Goal: Task Accomplishment & Management: Complete application form

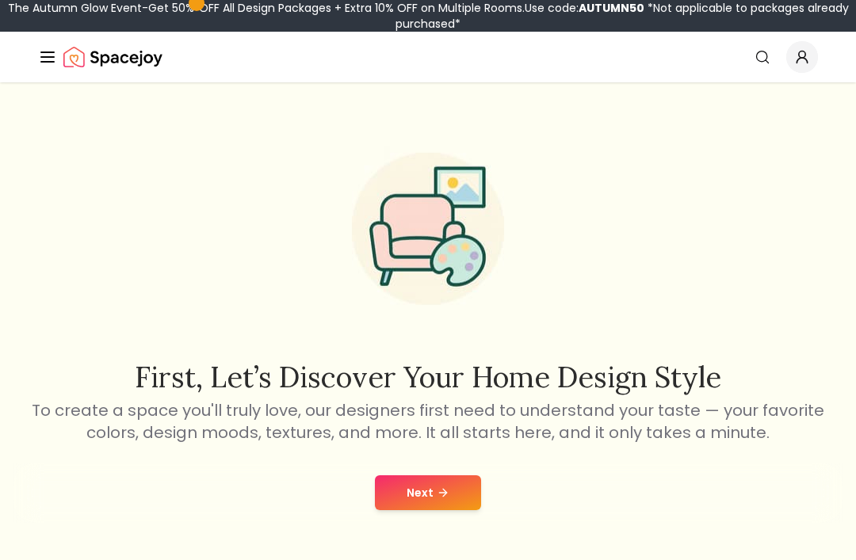
click at [418, 497] on button "Next" at bounding box center [428, 492] width 106 height 35
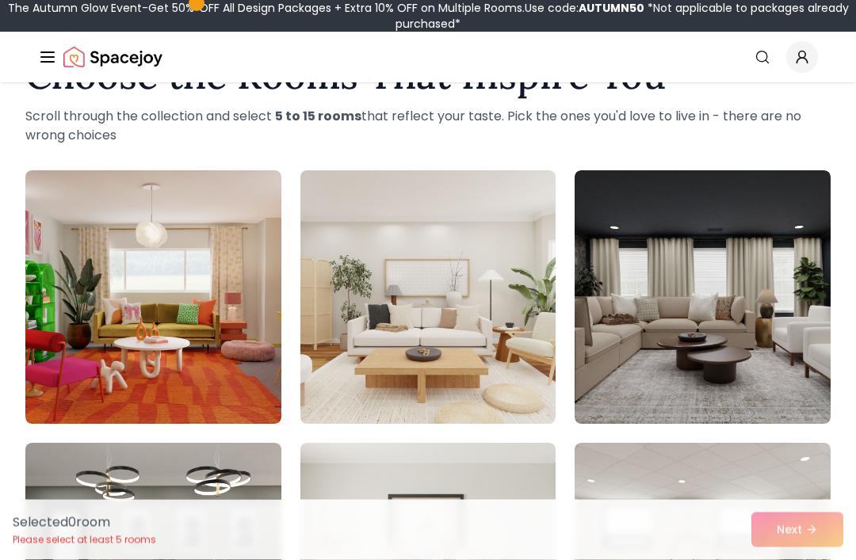
scroll to position [63, 0]
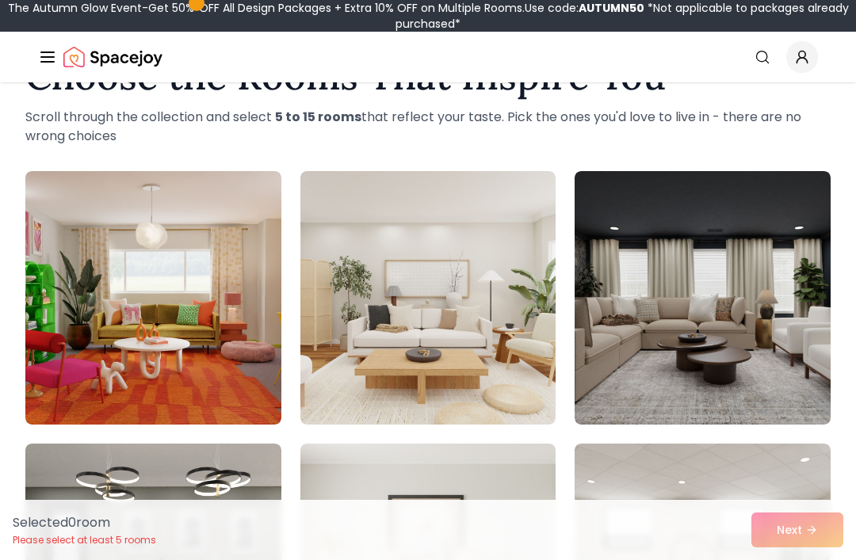
click at [695, 308] on img at bounding box center [702, 298] width 256 height 254
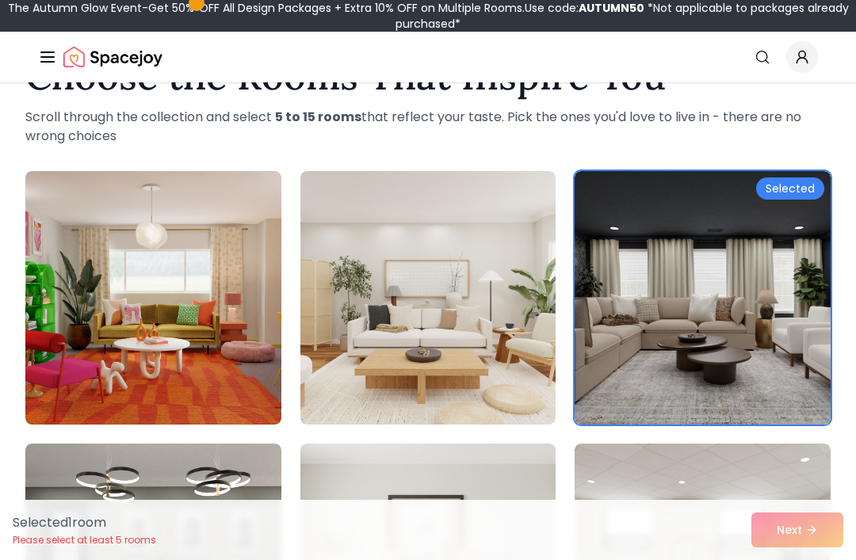
click at [491, 391] on img at bounding box center [428, 298] width 256 height 254
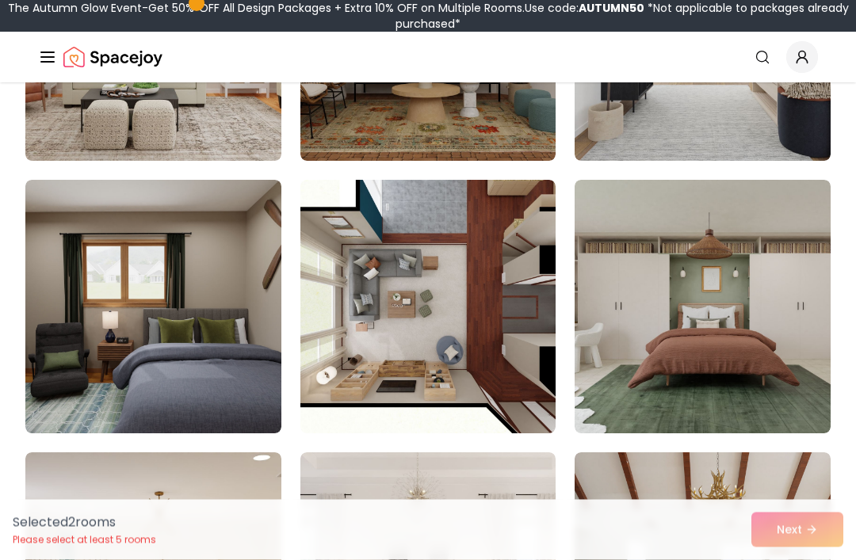
scroll to position [1418, 0]
click at [518, 361] on img at bounding box center [428, 307] width 256 height 254
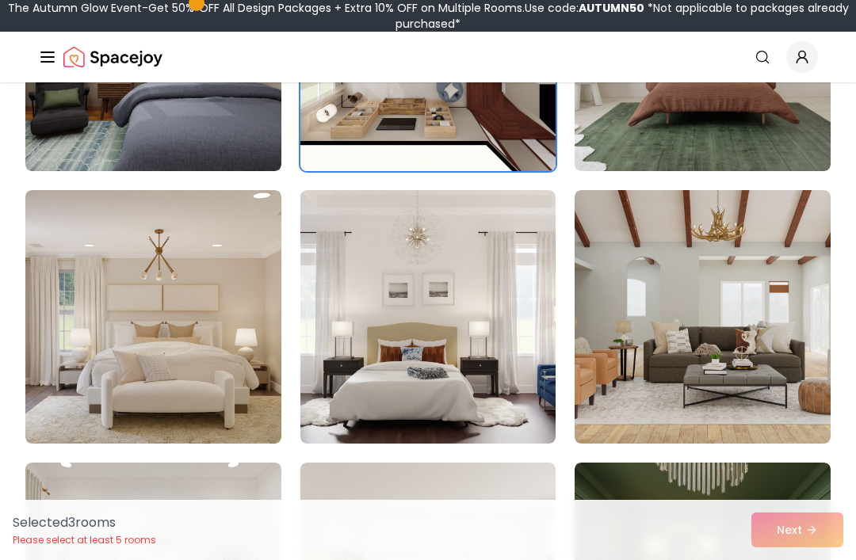
scroll to position [1692, 0]
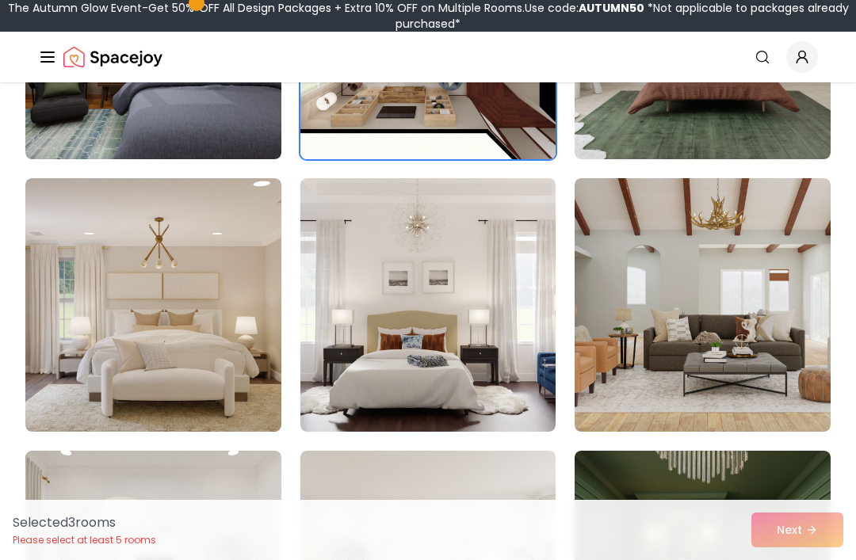
click at [251, 337] on img at bounding box center [153, 305] width 256 height 254
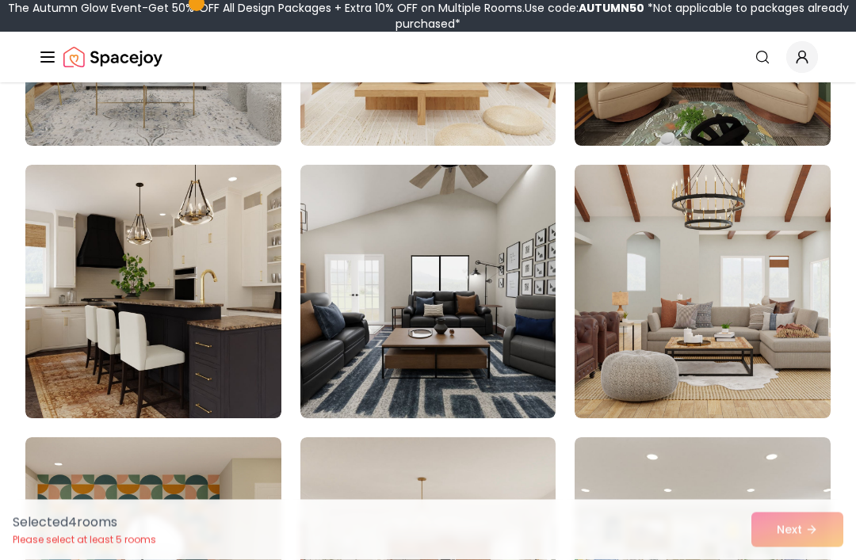
scroll to position [2251, 0]
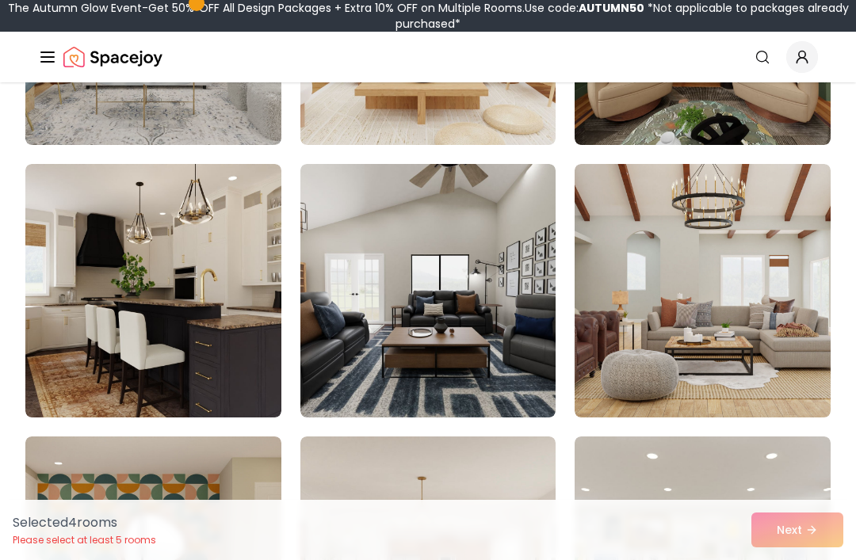
click at [671, 221] on img at bounding box center [702, 291] width 256 height 254
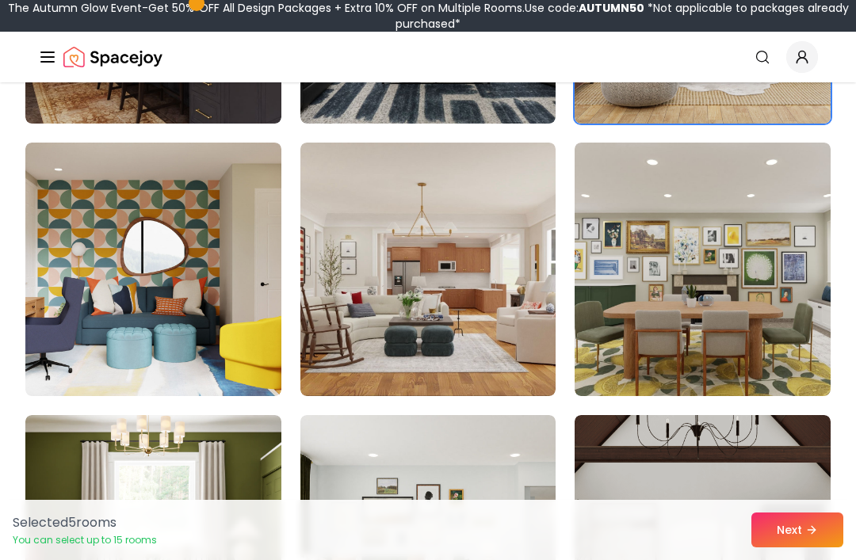
scroll to position [2547, 0]
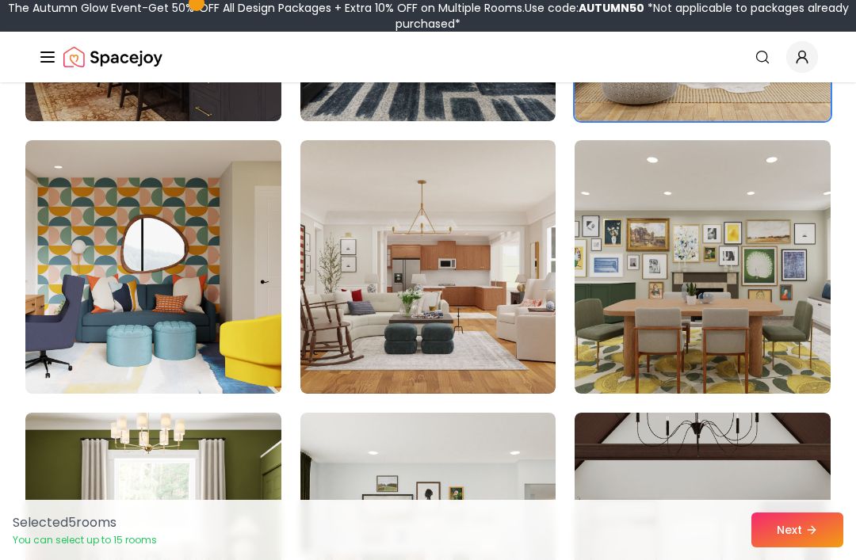
click at [521, 327] on img at bounding box center [428, 267] width 256 height 254
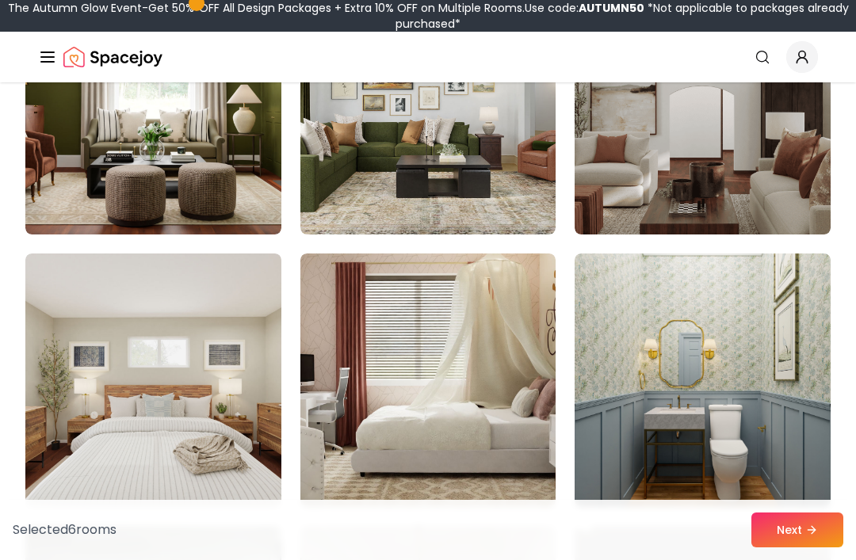
click at [529, 484] on img at bounding box center [428, 381] width 256 height 254
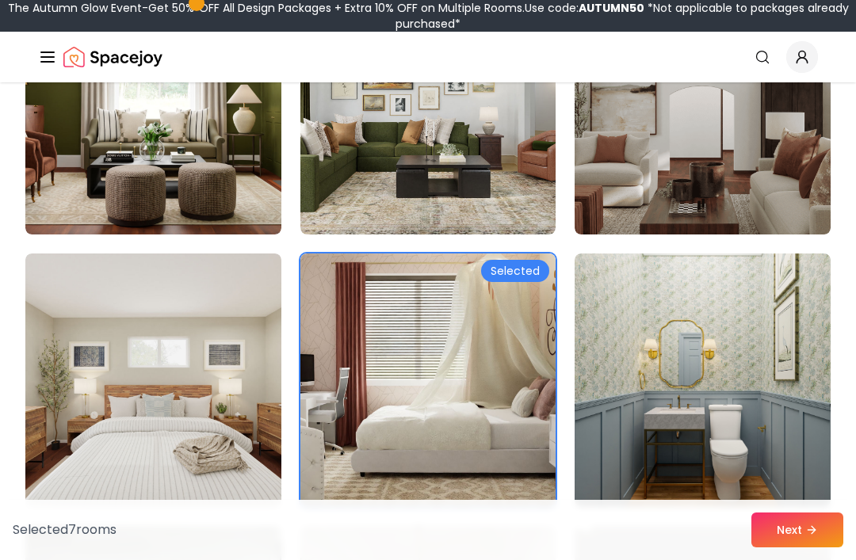
click at [664, 481] on img at bounding box center [702, 381] width 256 height 254
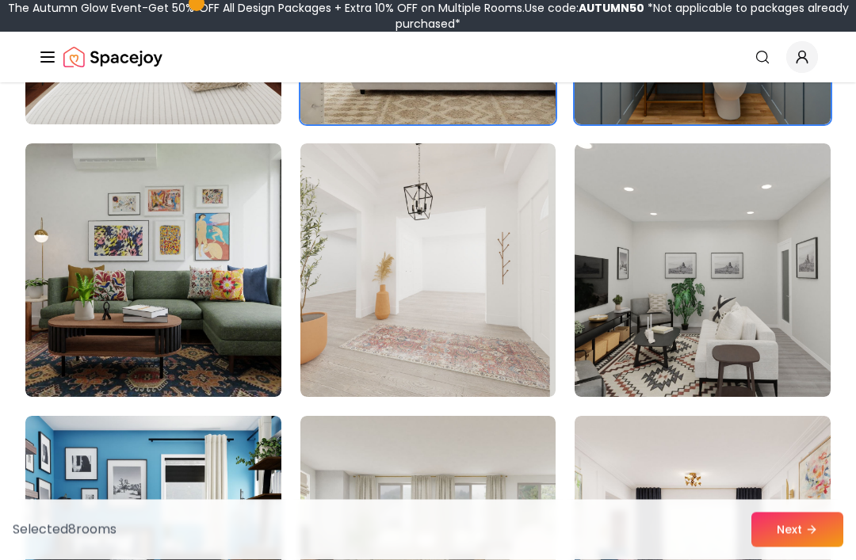
scroll to position [3362, 0]
click at [813, 536] on icon at bounding box center [811, 530] width 13 height 13
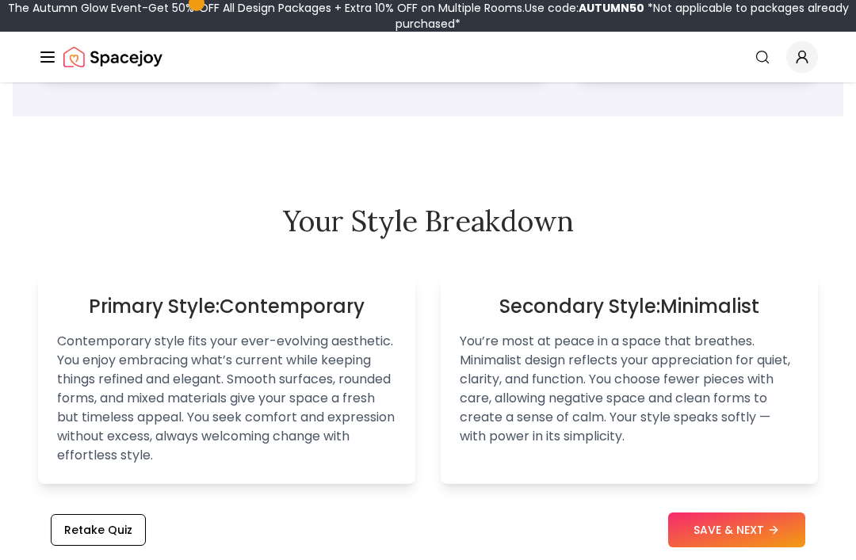
scroll to position [1004, 0]
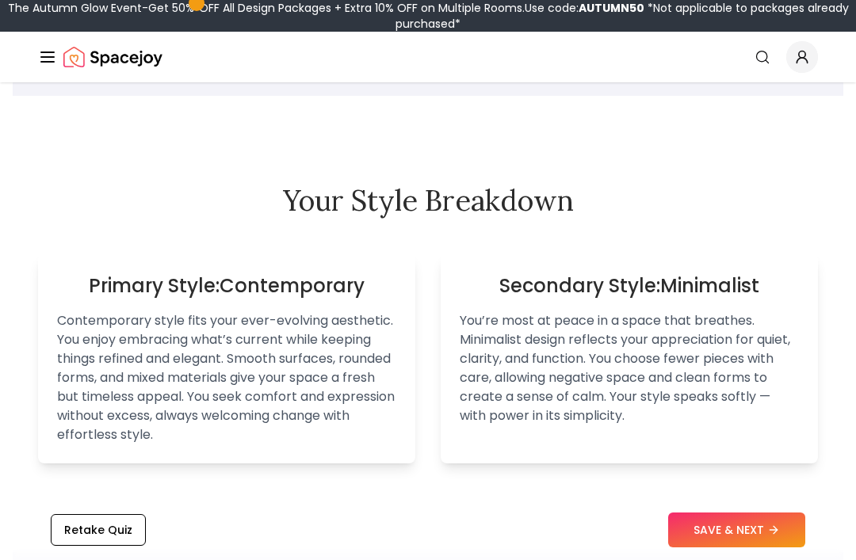
click at [759, 548] on button "SAVE & NEXT" at bounding box center [736, 530] width 137 height 35
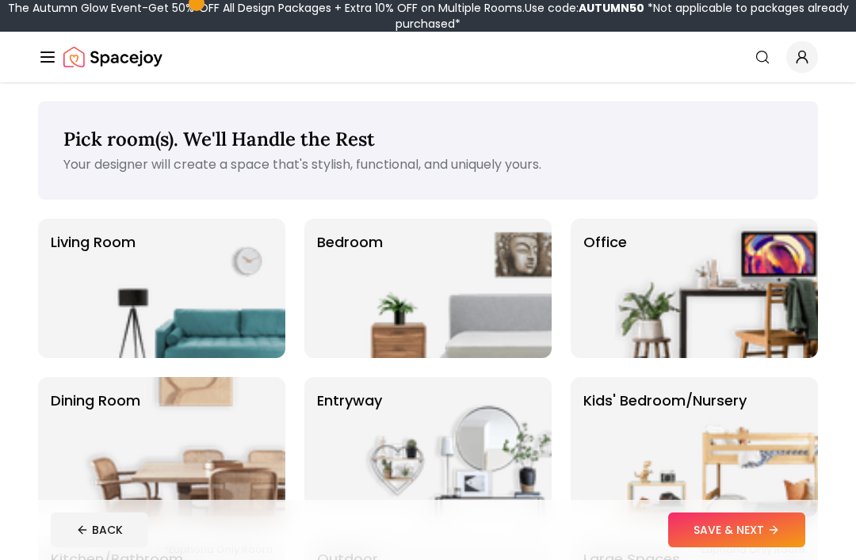
click at [462, 288] on img at bounding box center [450, 288] width 203 height 139
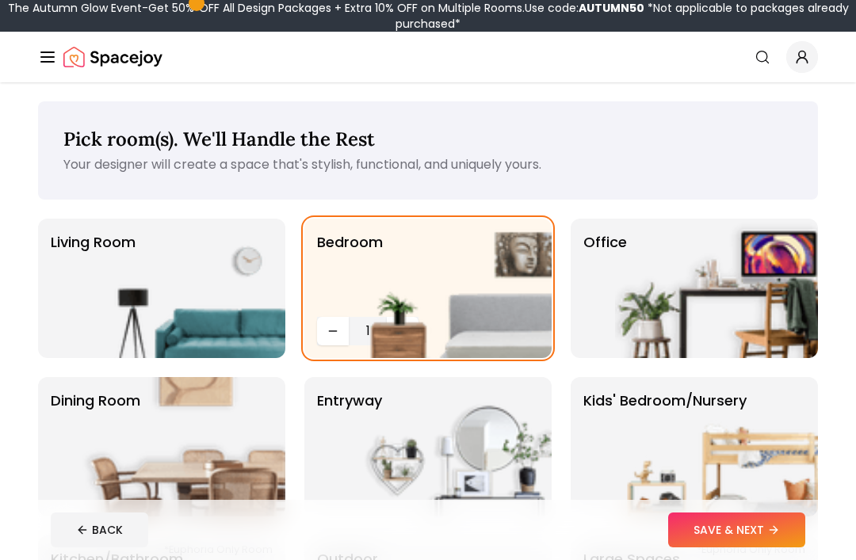
click at [399, 332] on img at bounding box center [450, 288] width 203 height 139
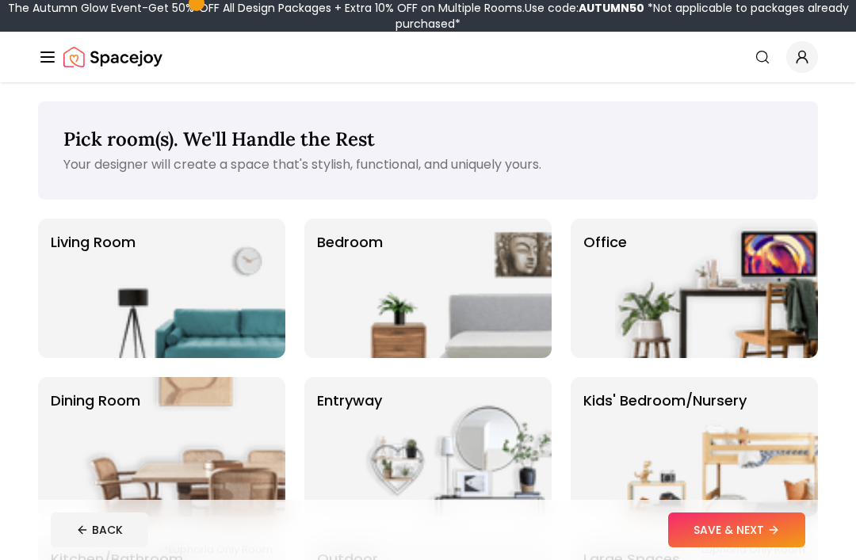
click at [411, 336] on img at bounding box center [450, 288] width 203 height 139
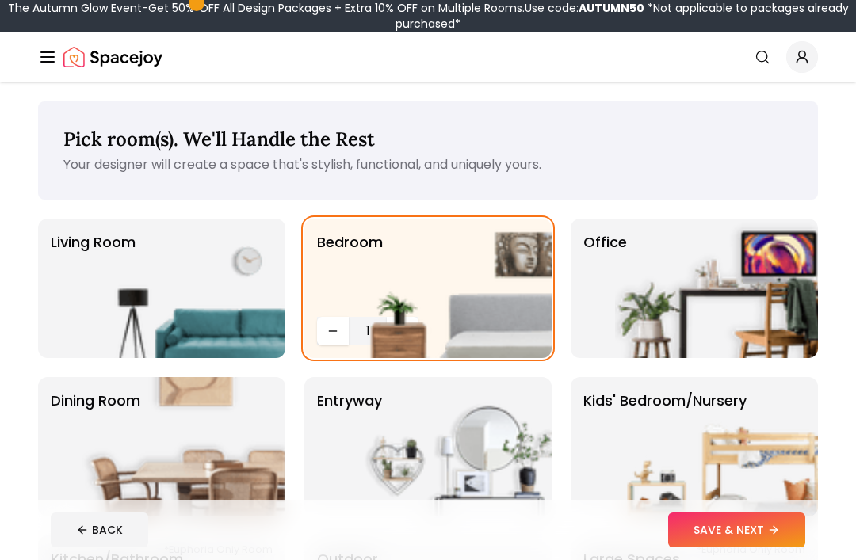
click at [368, 330] on img at bounding box center [450, 288] width 203 height 139
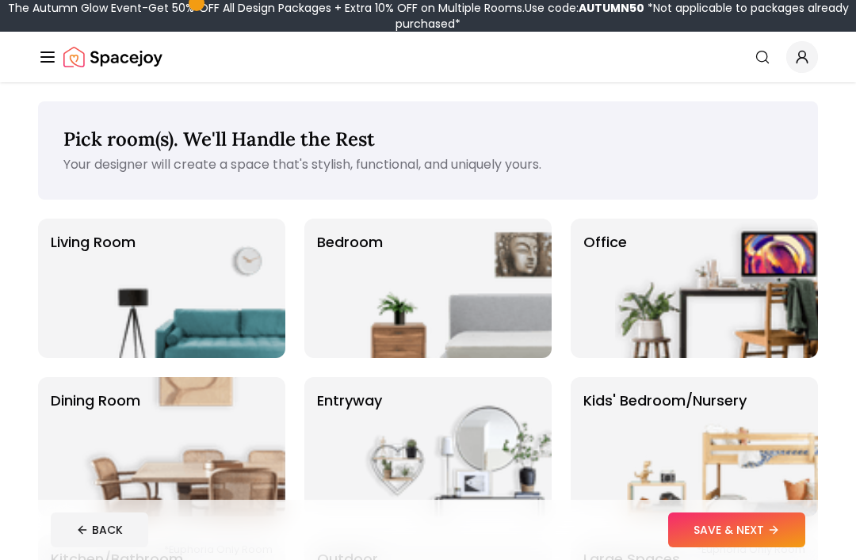
click at [406, 321] on img at bounding box center [450, 288] width 203 height 139
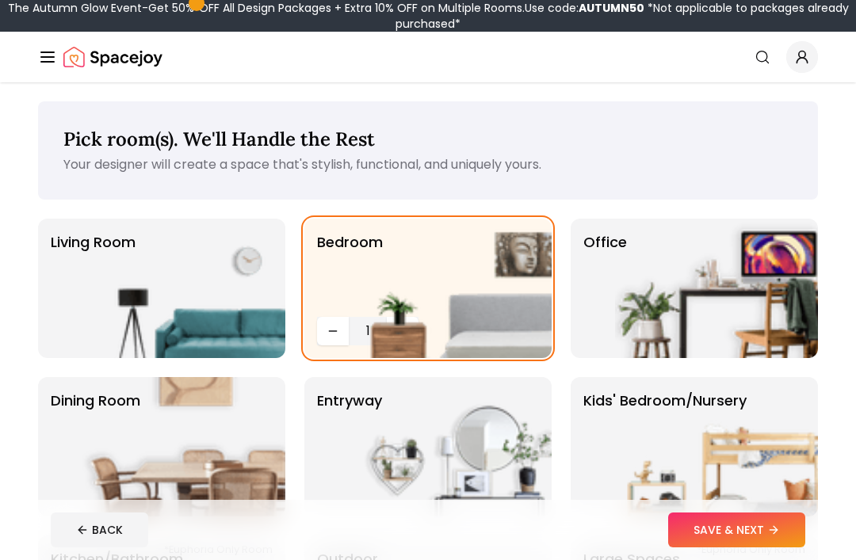
click at [400, 328] on img at bounding box center [450, 288] width 203 height 139
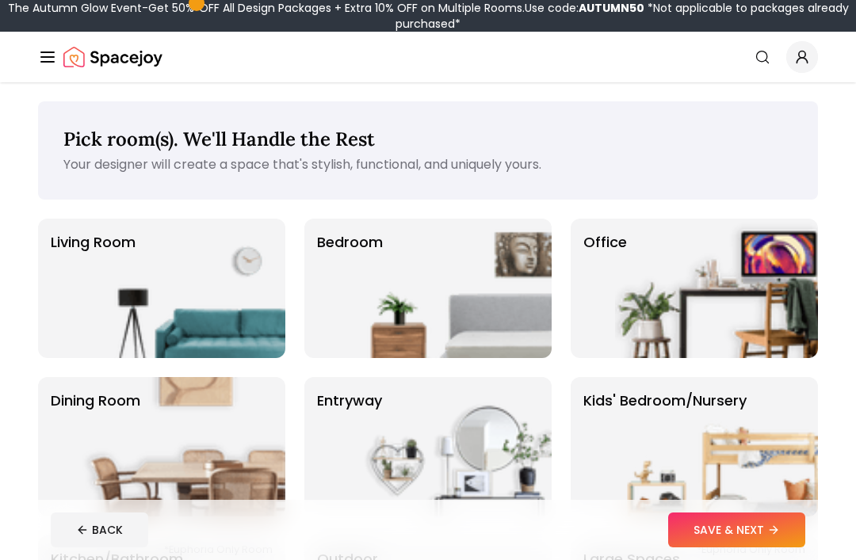
click at [404, 303] on img at bounding box center [450, 288] width 203 height 139
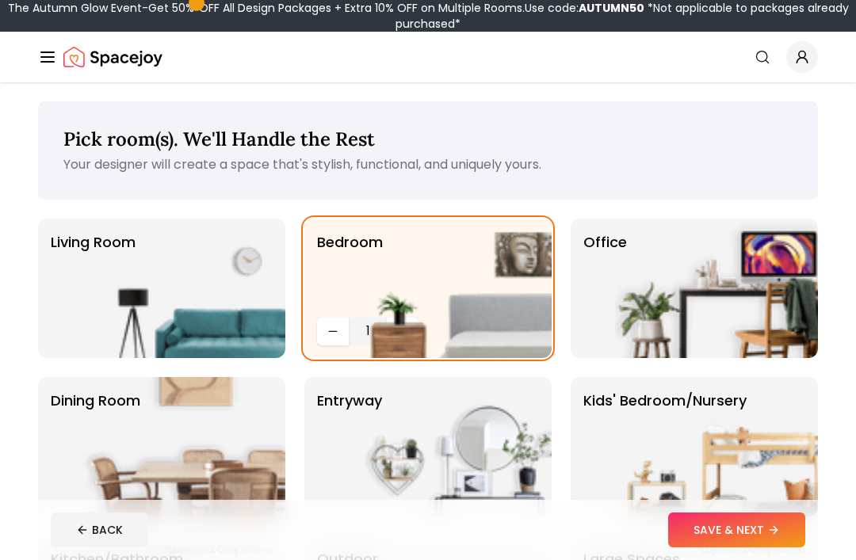
click at [231, 311] on img at bounding box center [183, 288] width 203 height 139
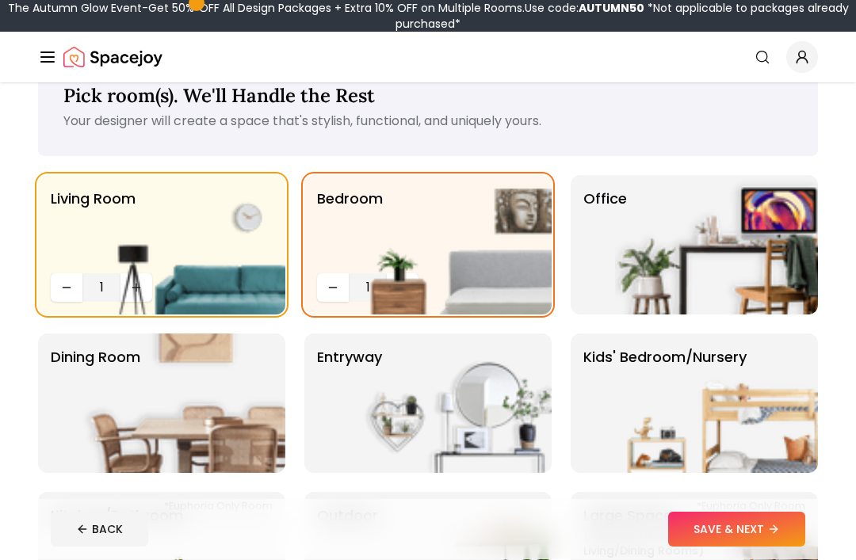
scroll to position [46, 0]
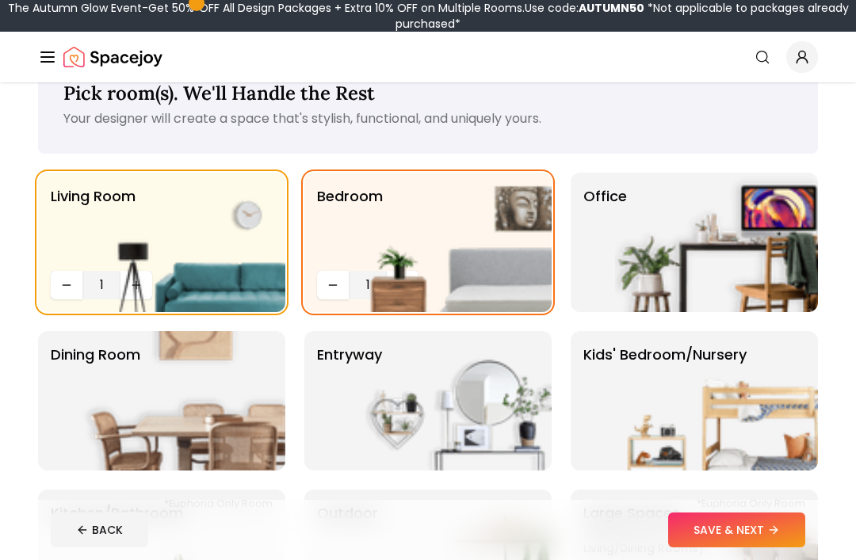
click at [754, 227] on img at bounding box center [716, 242] width 203 height 139
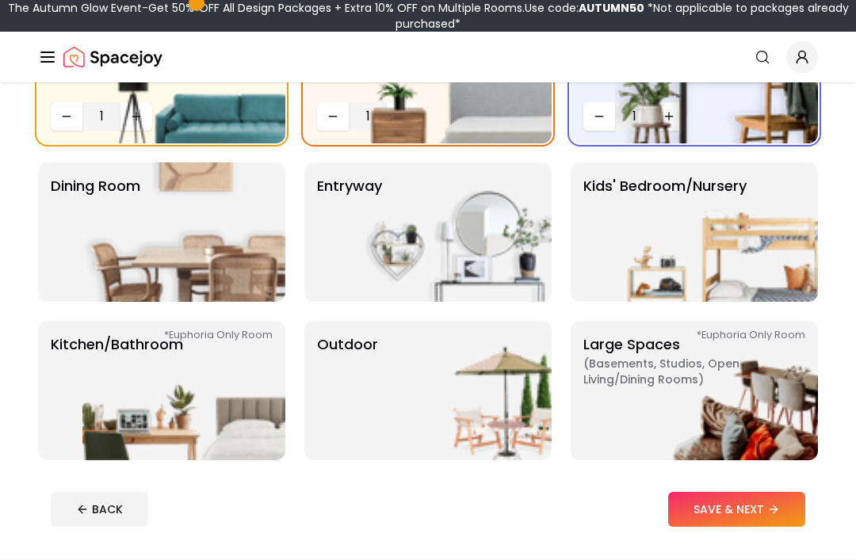
scroll to position [225, 0]
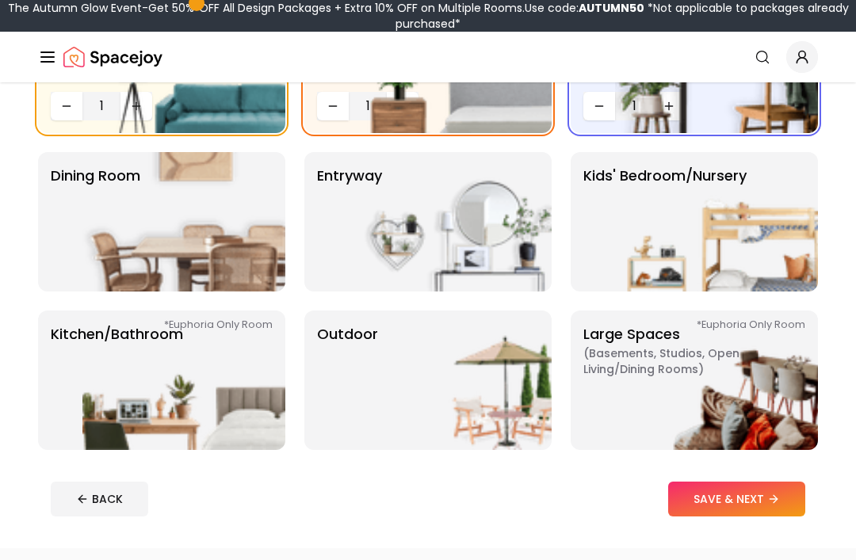
click at [193, 422] on img at bounding box center [183, 380] width 203 height 139
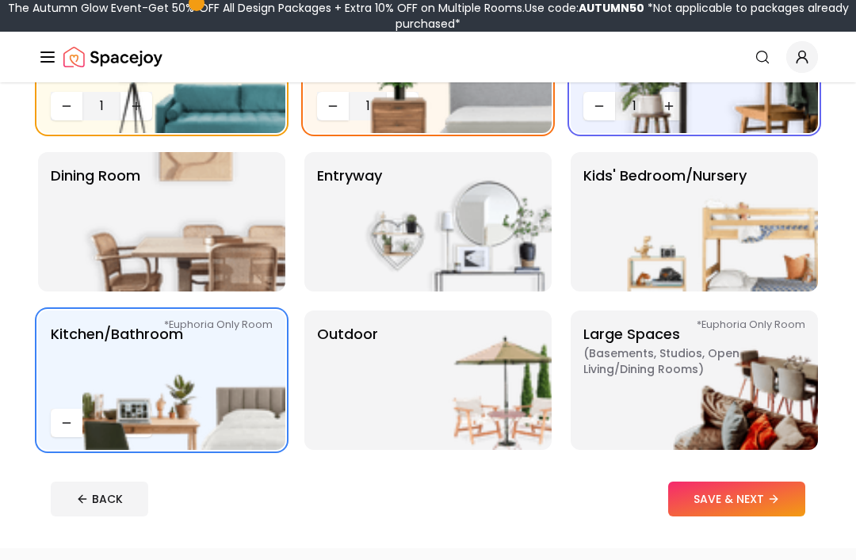
click at [204, 183] on img at bounding box center [183, 221] width 203 height 139
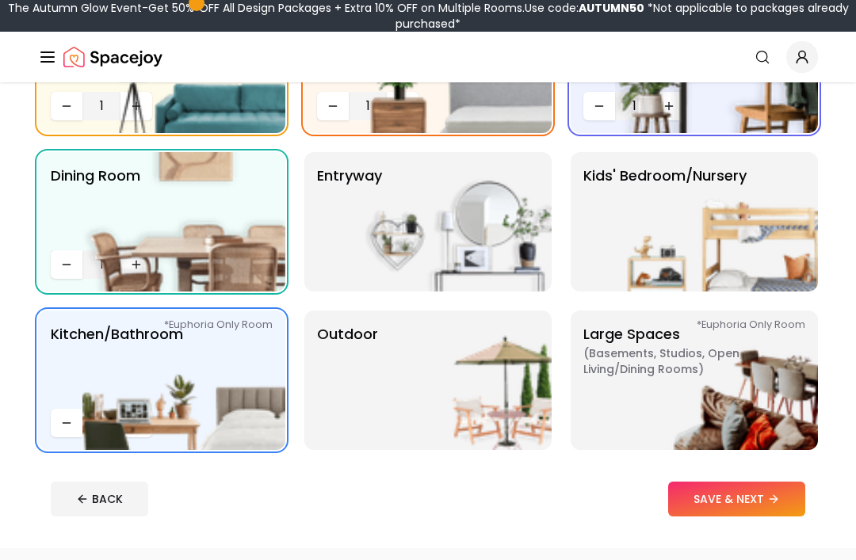
click at [502, 242] on img at bounding box center [450, 221] width 203 height 139
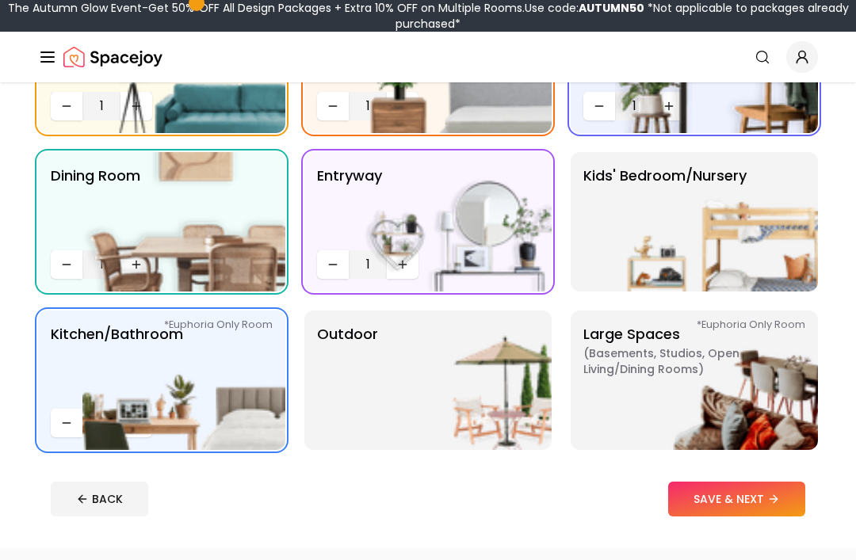
click at [741, 500] on button "SAVE & NEXT" at bounding box center [736, 499] width 137 height 35
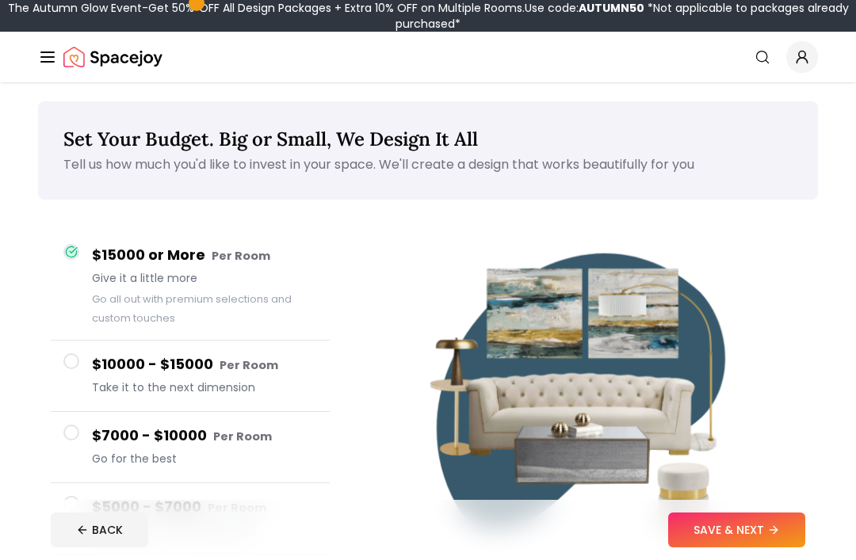
click at [261, 453] on span "Go for the best" at bounding box center [204, 459] width 225 height 16
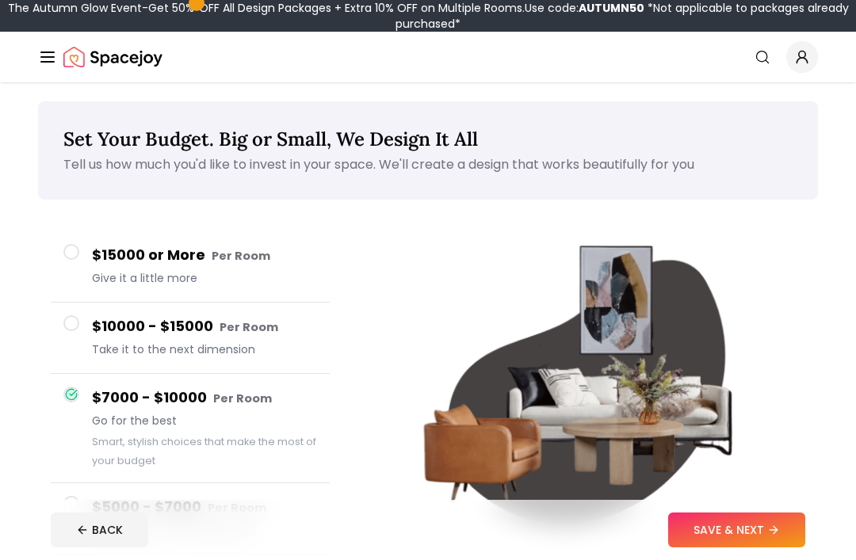
click at [219, 274] on span "Give it a little more" at bounding box center [204, 278] width 225 height 16
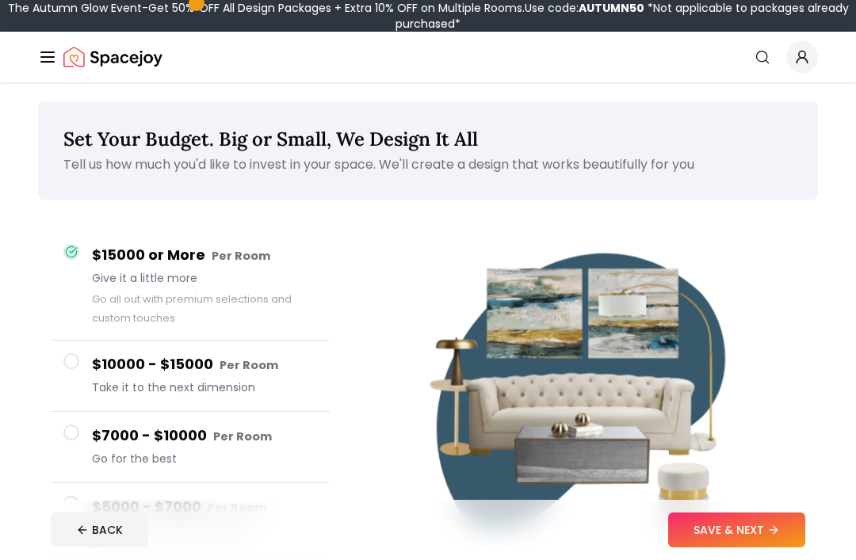
click at [282, 390] on span "Take it to the next dimension" at bounding box center [204, 388] width 225 height 16
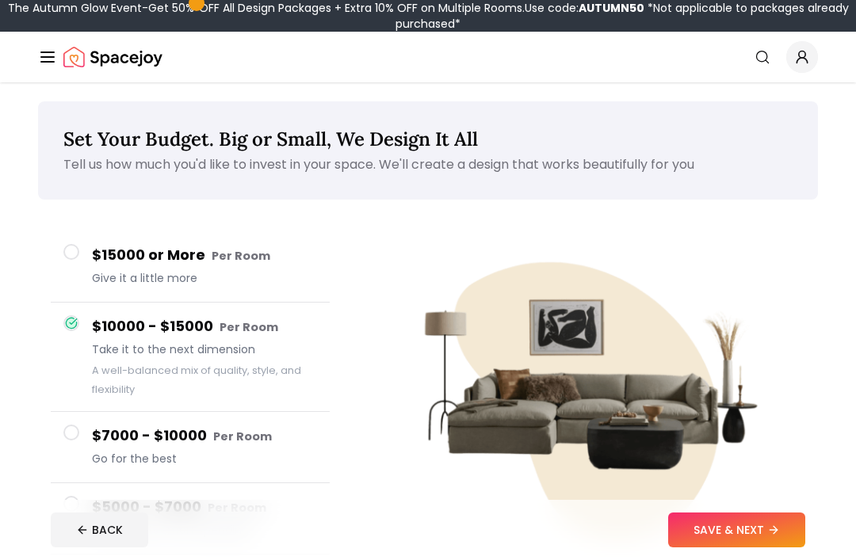
click at [261, 514] on h4 "$5000 - $7000 Per Room" at bounding box center [204, 507] width 225 height 23
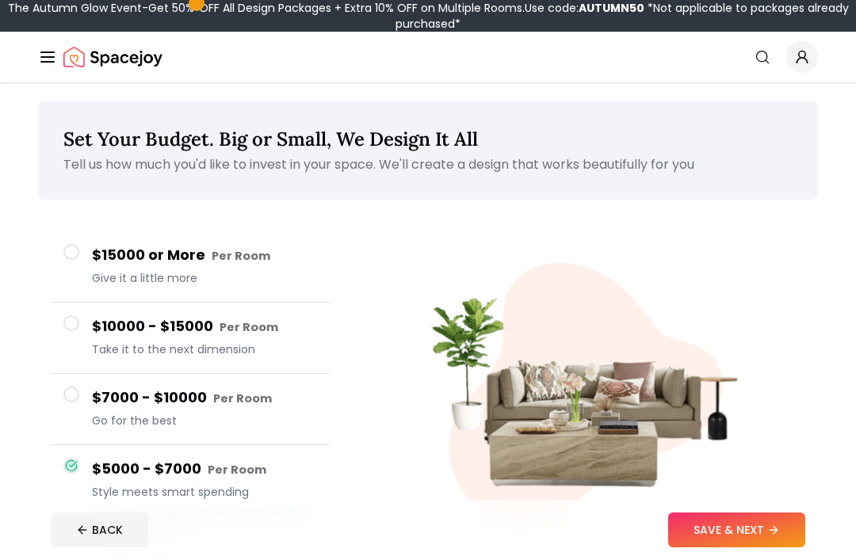
click at [712, 548] on button "SAVE & NEXT" at bounding box center [736, 530] width 137 height 35
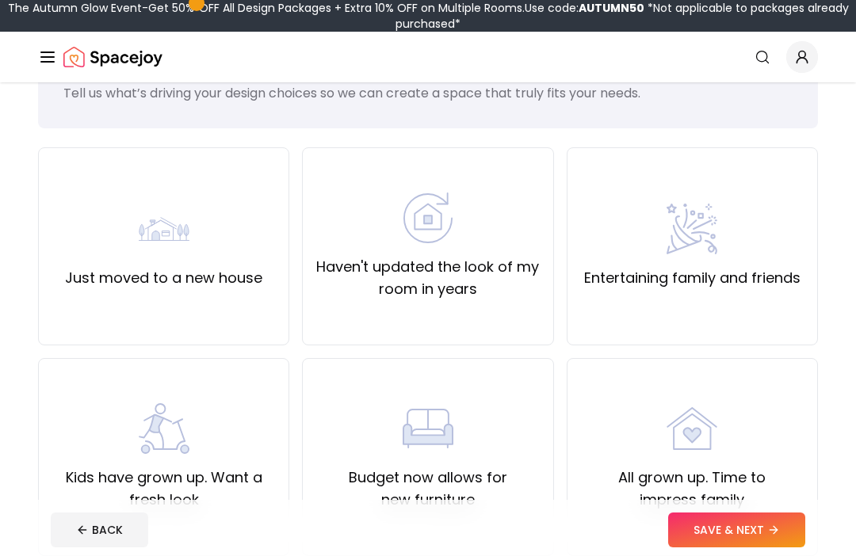
scroll to position [78, 0]
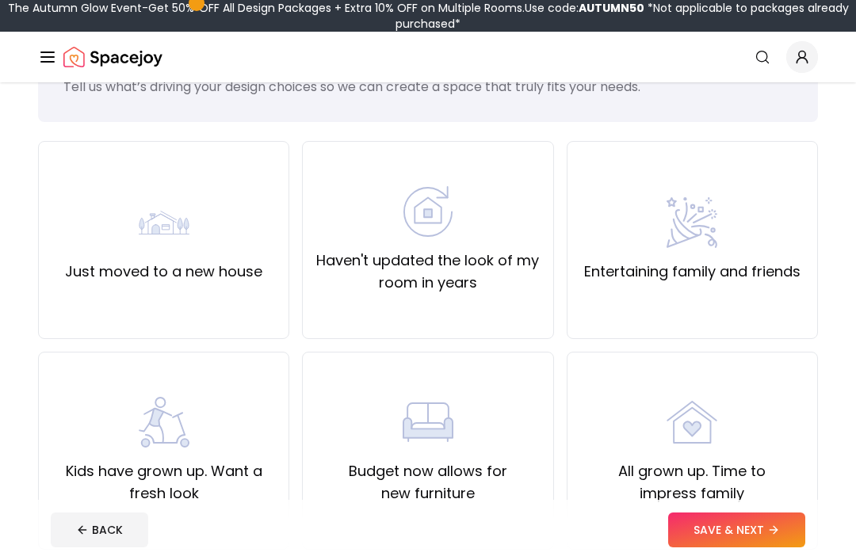
click at [752, 425] on div "All grown up. Time to impress family" at bounding box center [692, 451] width 224 height 108
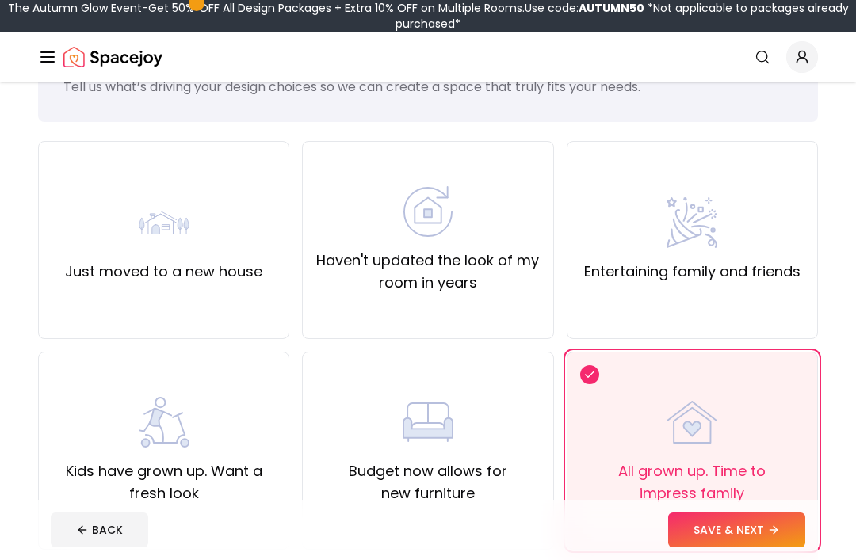
click at [754, 548] on button "SAVE & NEXT" at bounding box center [736, 530] width 137 height 35
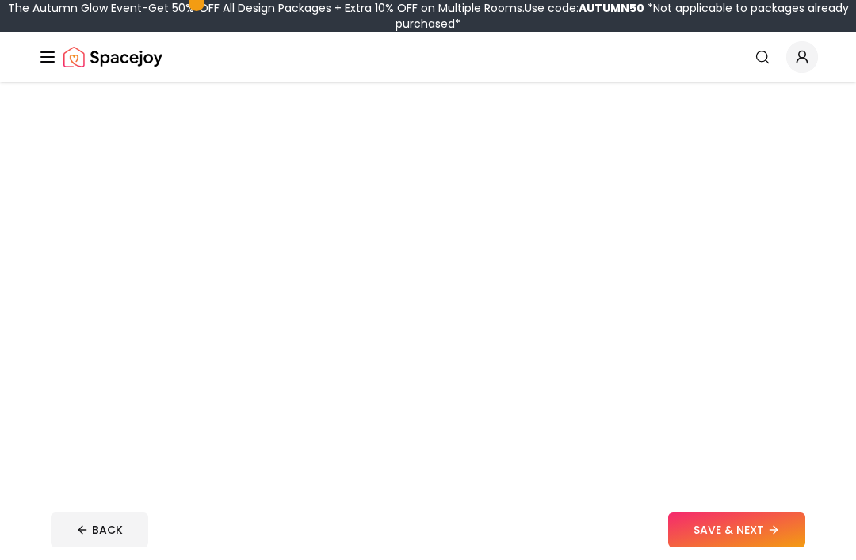
scroll to position [51, 0]
